Goal: Transaction & Acquisition: Download file/media

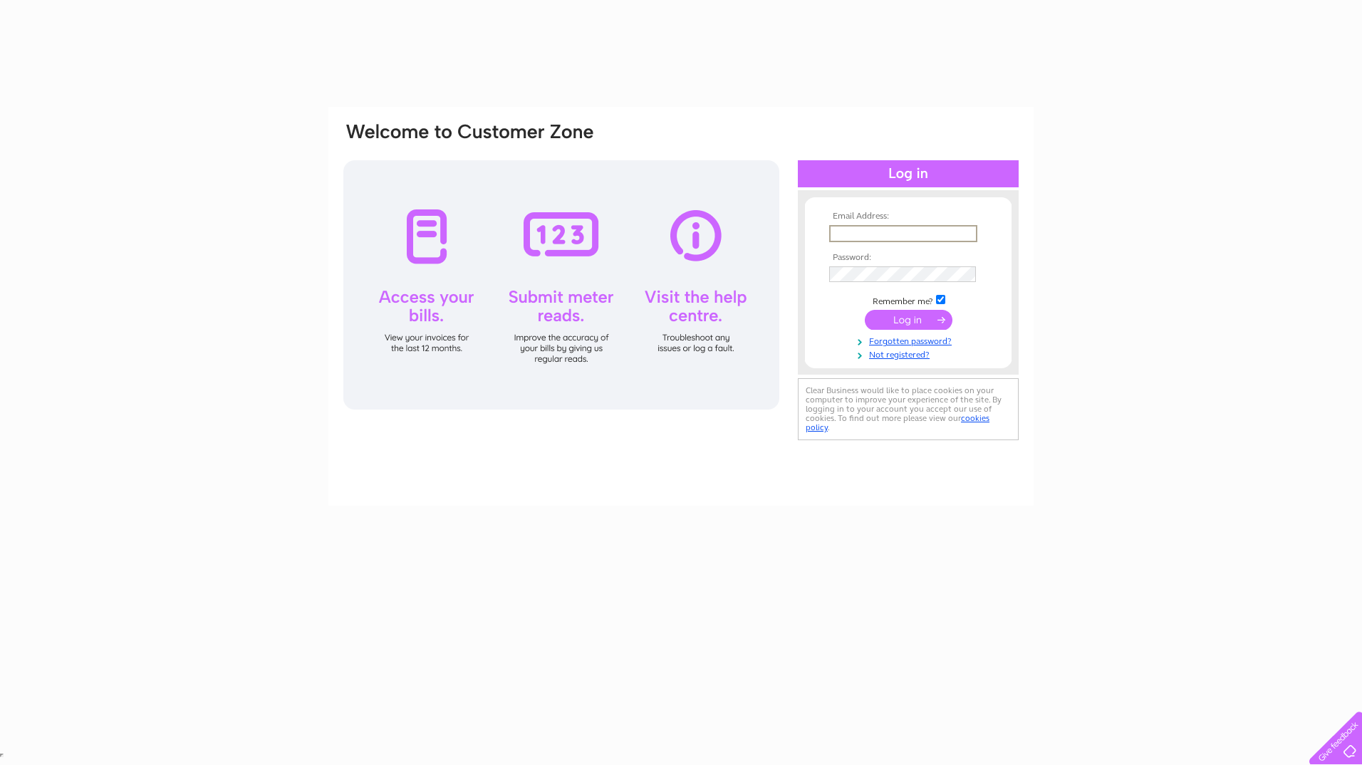
click at [865, 233] on input "text" at bounding box center [903, 233] width 148 height 17
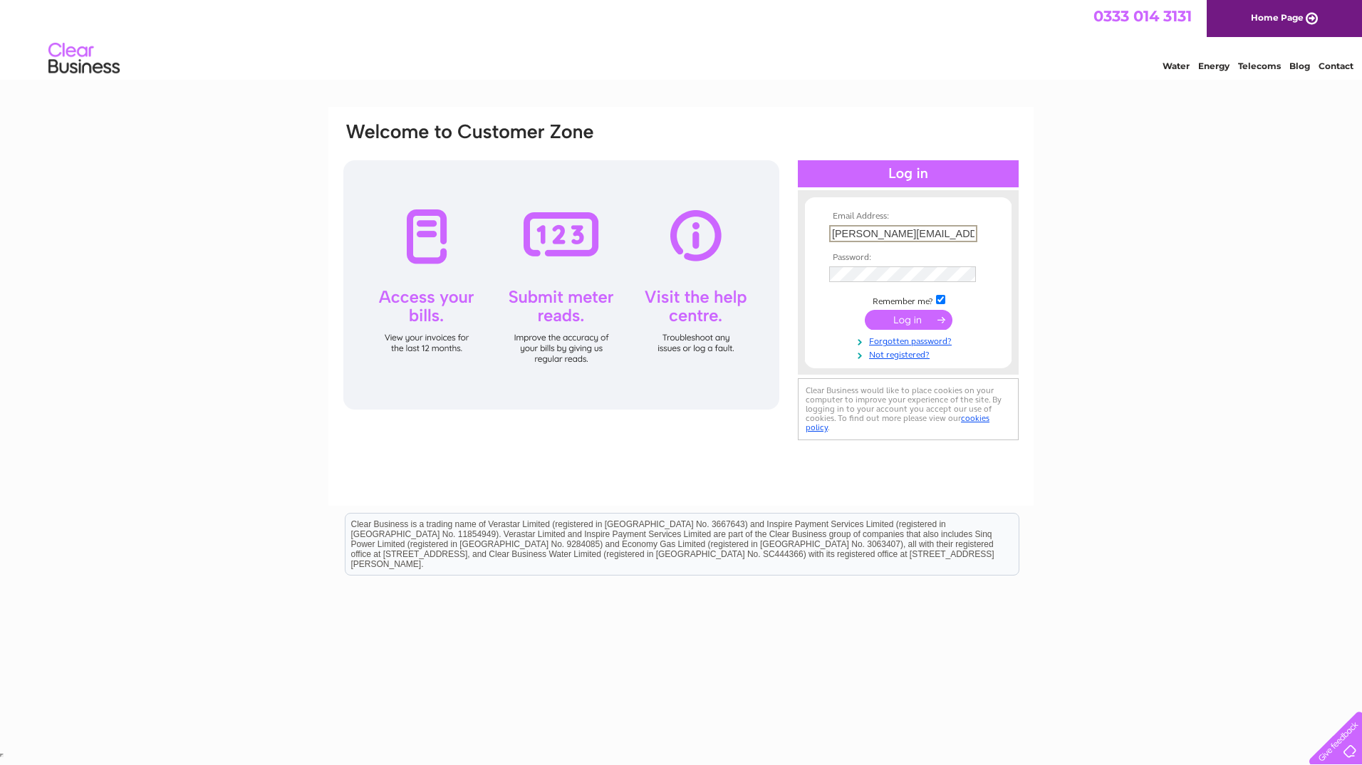
drag, startPoint x: 960, startPoint y: 232, endPoint x: 805, endPoint y: 235, distance: 154.6
click at [805, 235] on form "Email Address: Craig.milby@collins.com Password:" at bounding box center [908, 286] width 207 height 149
type input "Gary.sinclair@collins.com"
click at [899, 318] on input "submit" at bounding box center [909, 320] width 88 height 20
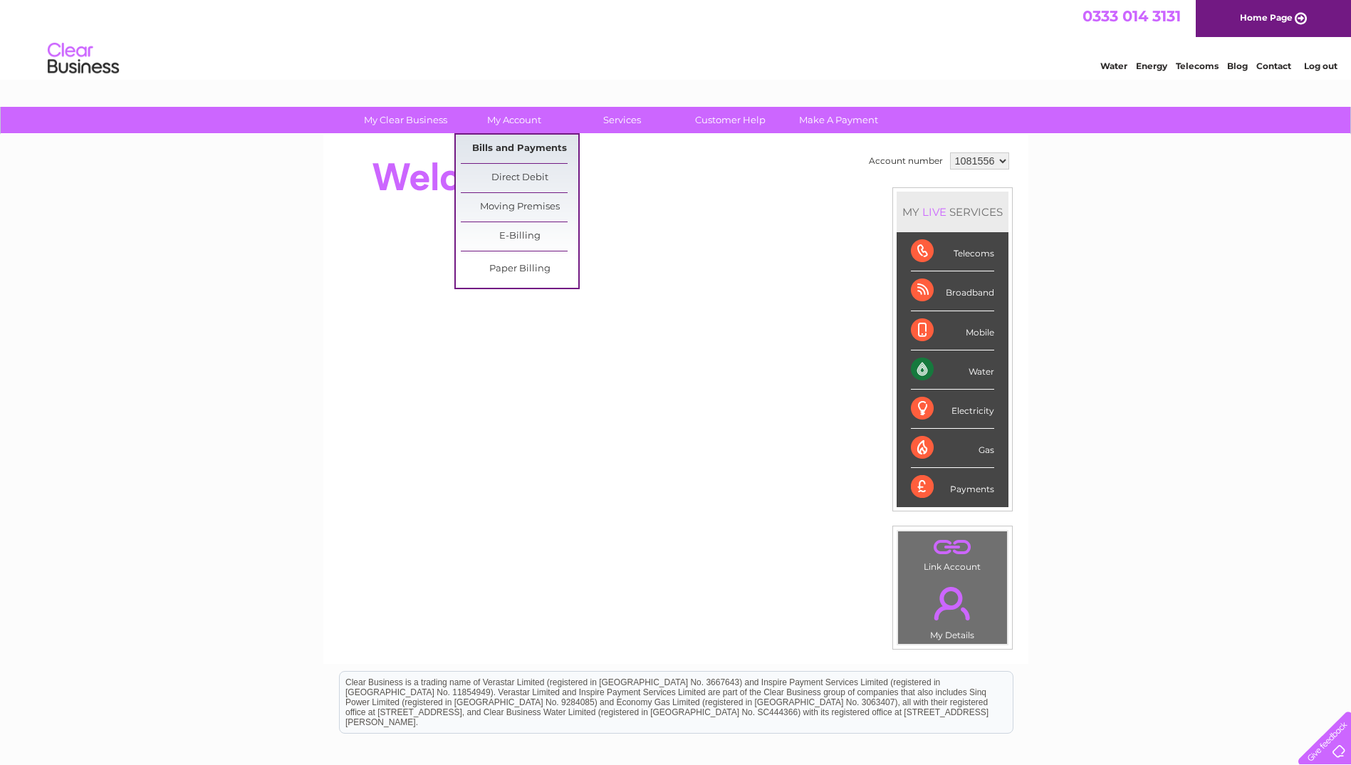
click at [501, 149] on link "Bills and Payments" at bounding box center [520, 149] width 118 height 28
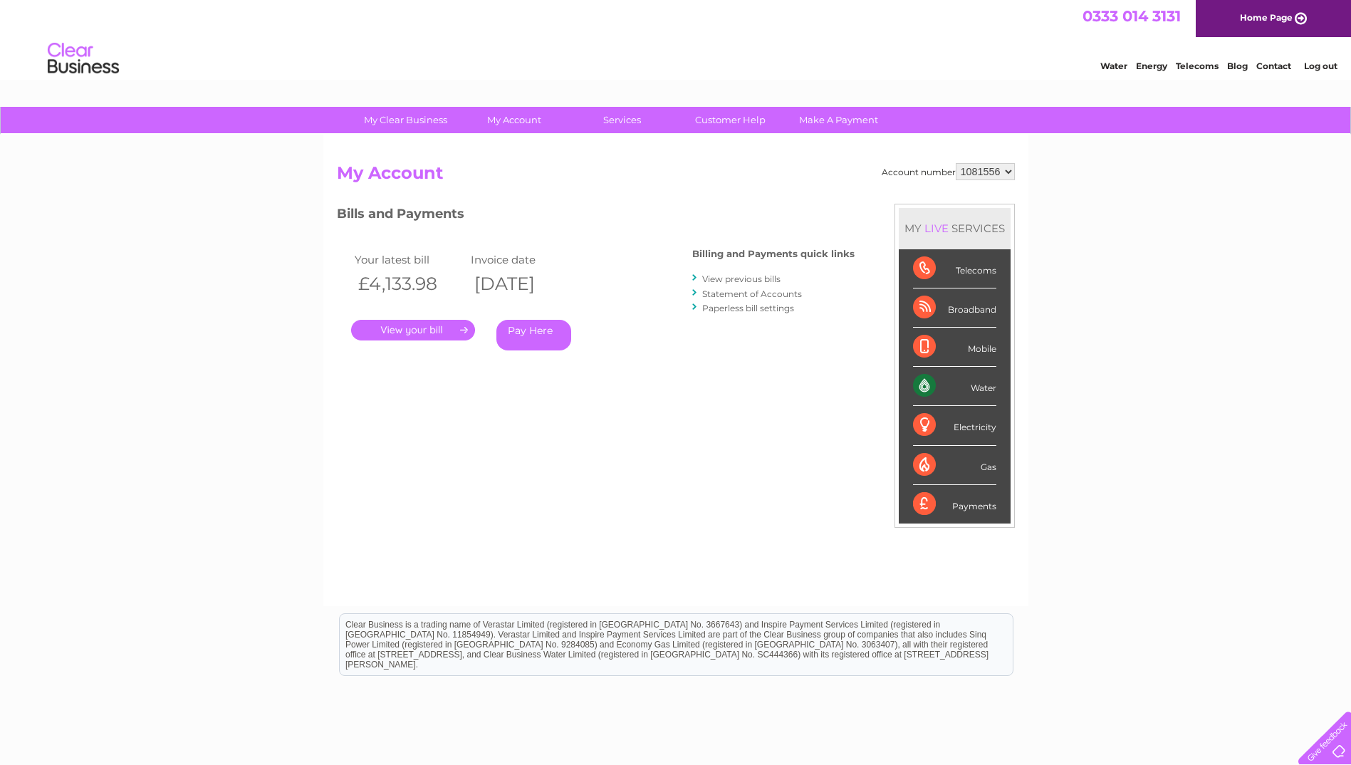
click at [426, 327] on link "." at bounding box center [413, 330] width 124 height 21
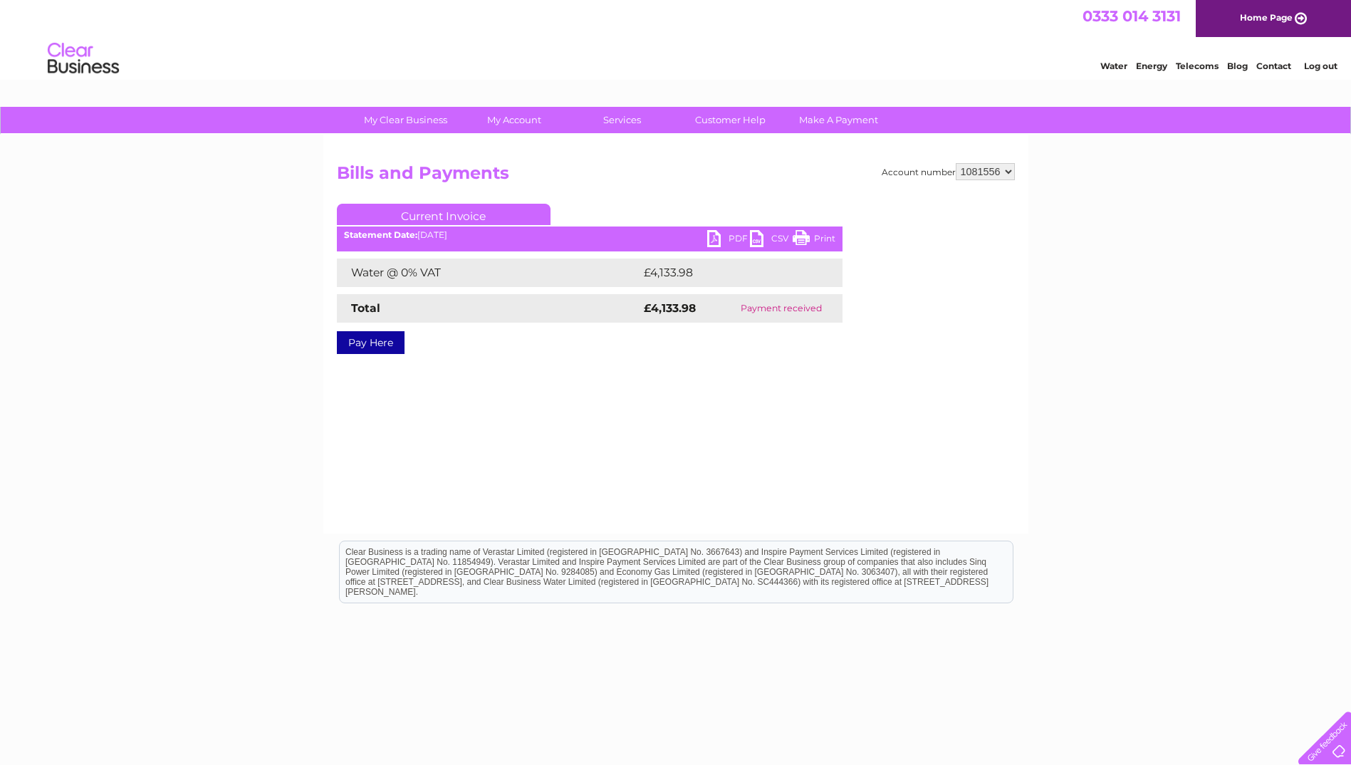
click at [732, 239] on link "PDF" at bounding box center [728, 240] width 43 height 21
